Goal: Transaction & Acquisition: Purchase product/service

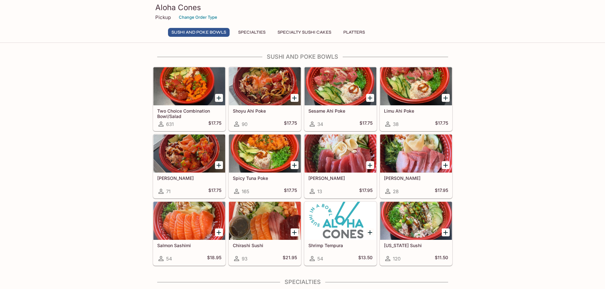
click at [192, 90] on div at bounding box center [189, 86] width 72 height 38
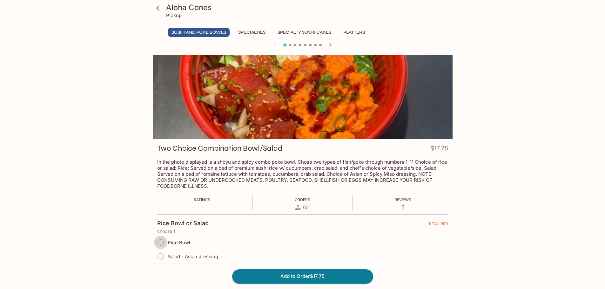
click at [159, 246] on input "Rice Bowl" at bounding box center [160, 242] width 13 height 13
radio input "true"
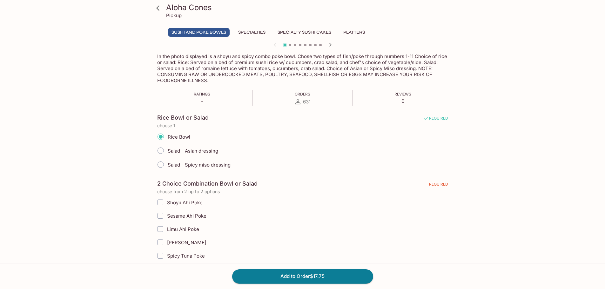
click at [197, 201] on span "Shoyu Ahi Poke" at bounding box center [185, 203] width 36 height 6
click at [167, 201] on input "Shoyu Ahi Poke" at bounding box center [160, 202] width 13 height 13
checkbox input "true"
click at [207, 259] on label "Spicy Tuna Poke" at bounding box center [270, 255] width 233 height 13
click at [167, 259] on input "Spicy Tuna Poke" at bounding box center [160, 256] width 13 height 13
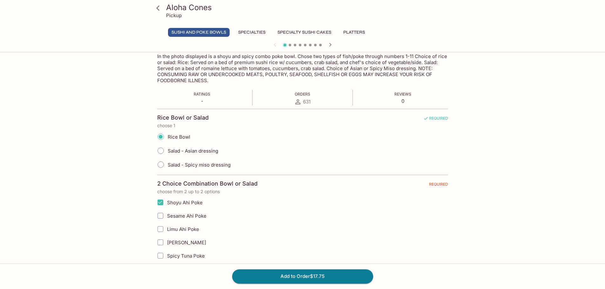
checkbox input "true"
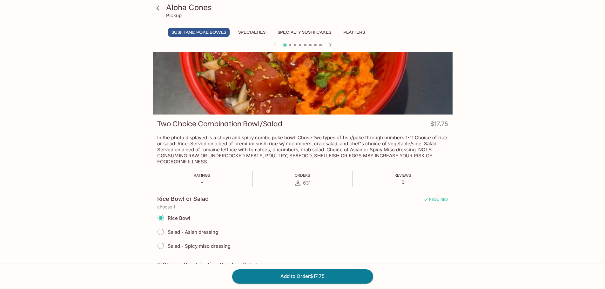
scroll to position [0, 0]
